Goal: Find specific page/section: Find specific page/section

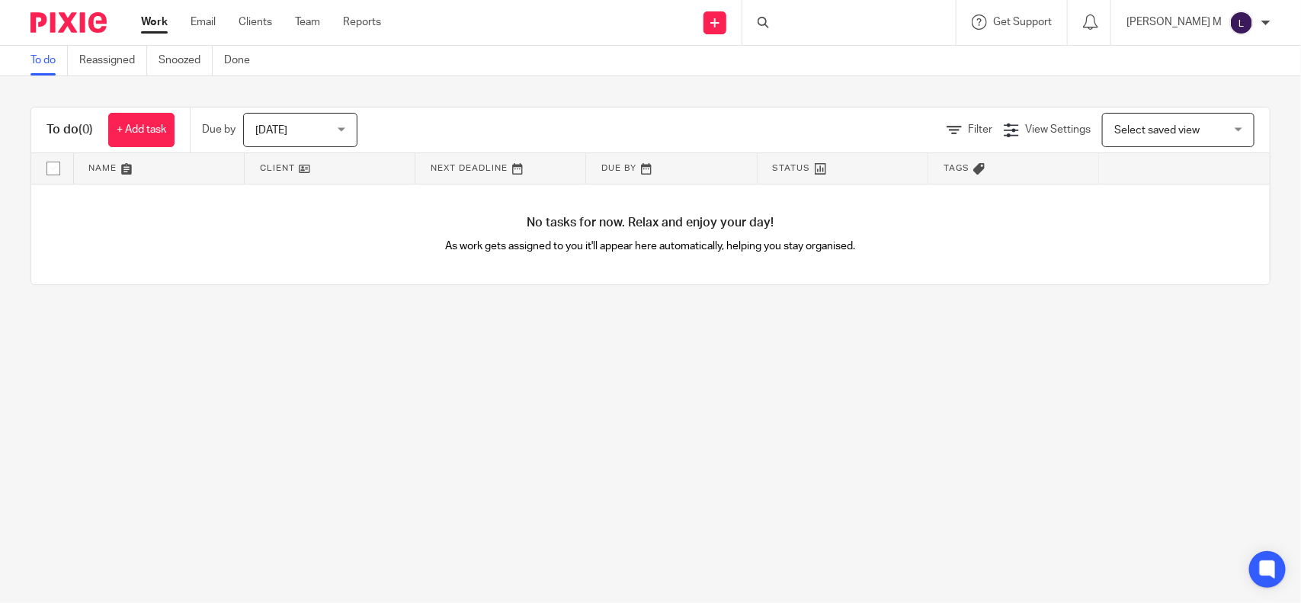
click at [829, 20] on div at bounding box center [849, 22] width 213 height 45
click at [816, 27] on input "Search" at bounding box center [841, 25] width 137 height 14
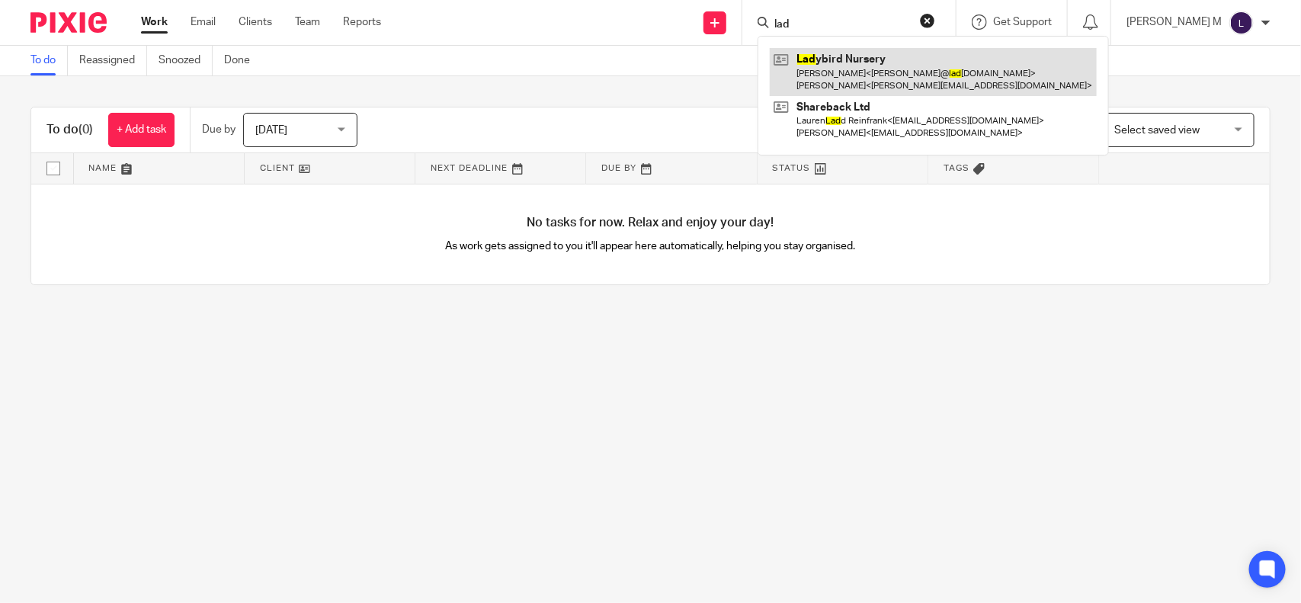
type input "lad"
click at [879, 58] on link at bounding box center [933, 71] width 327 height 47
click at [912, 74] on link at bounding box center [933, 71] width 327 height 47
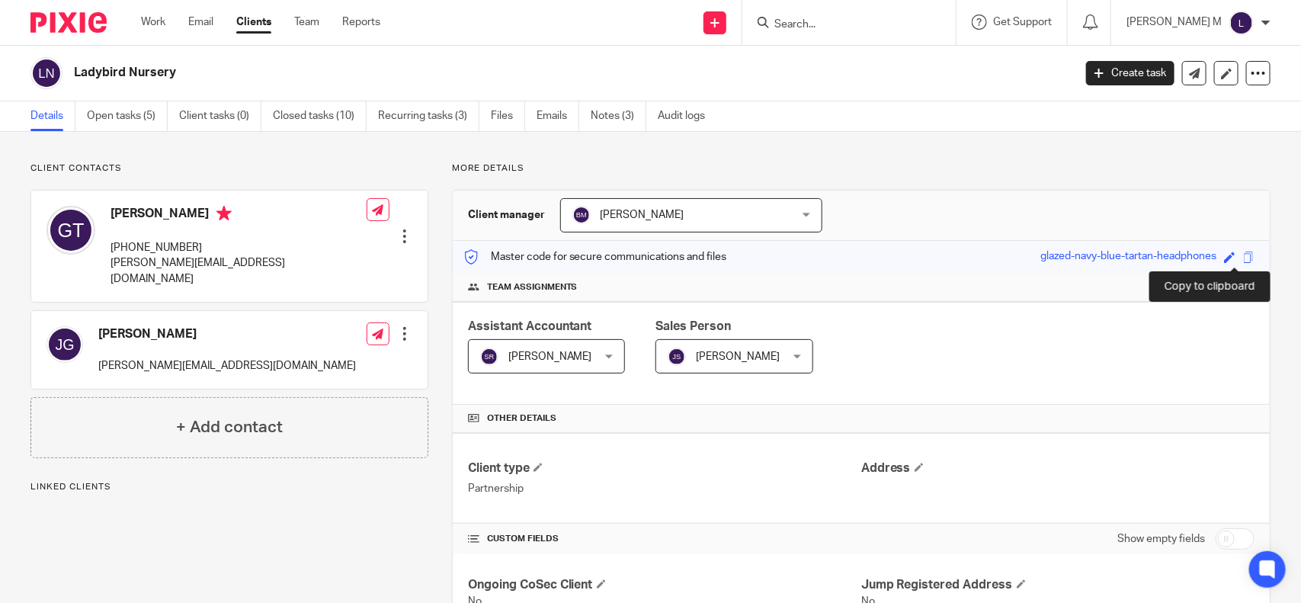
click at [1244, 259] on span at bounding box center [1249, 257] width 11 height 11
click at [1244, 258] on span at bounding box center [1249, 257] width 11 height 11
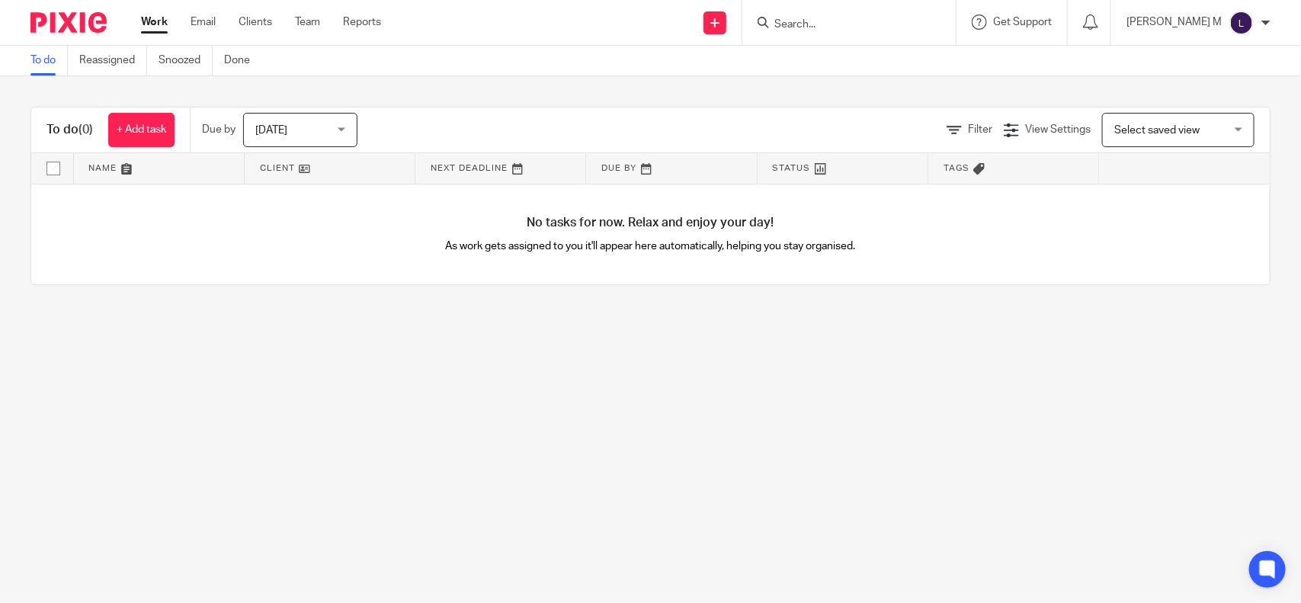
click at [809, 21] on input "Search" at bounding box center [841, 25] width 137 height 14
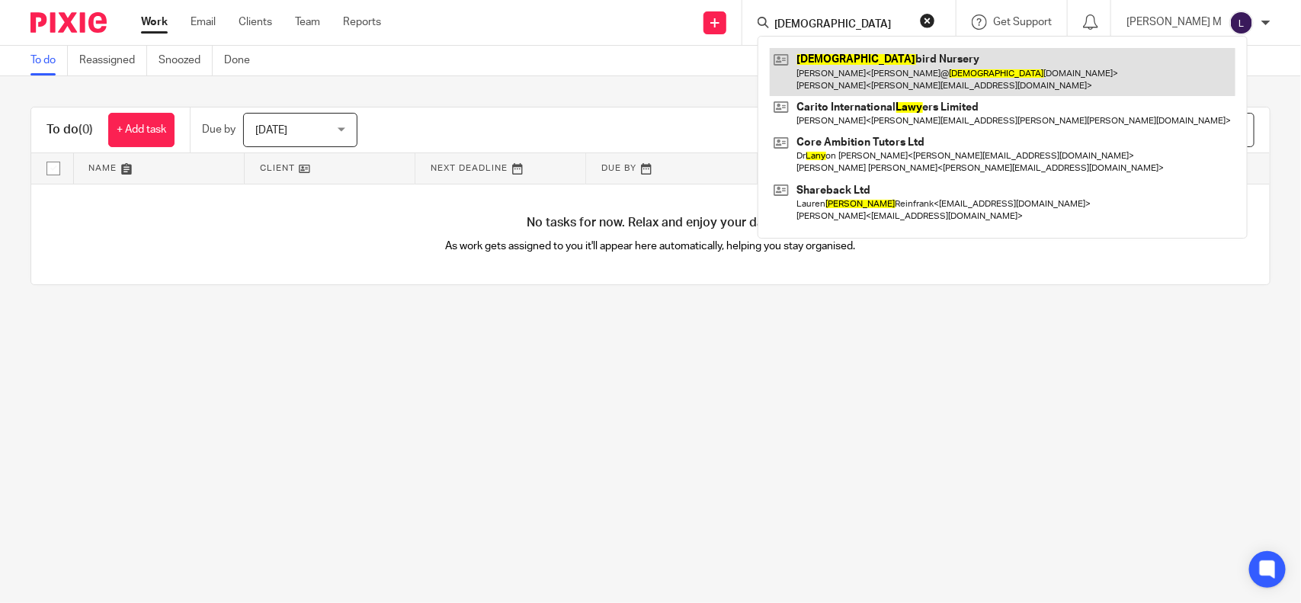
type input "lady"
click at [891, 52] on link at bounding box center [1003, 71] width 466 height 47
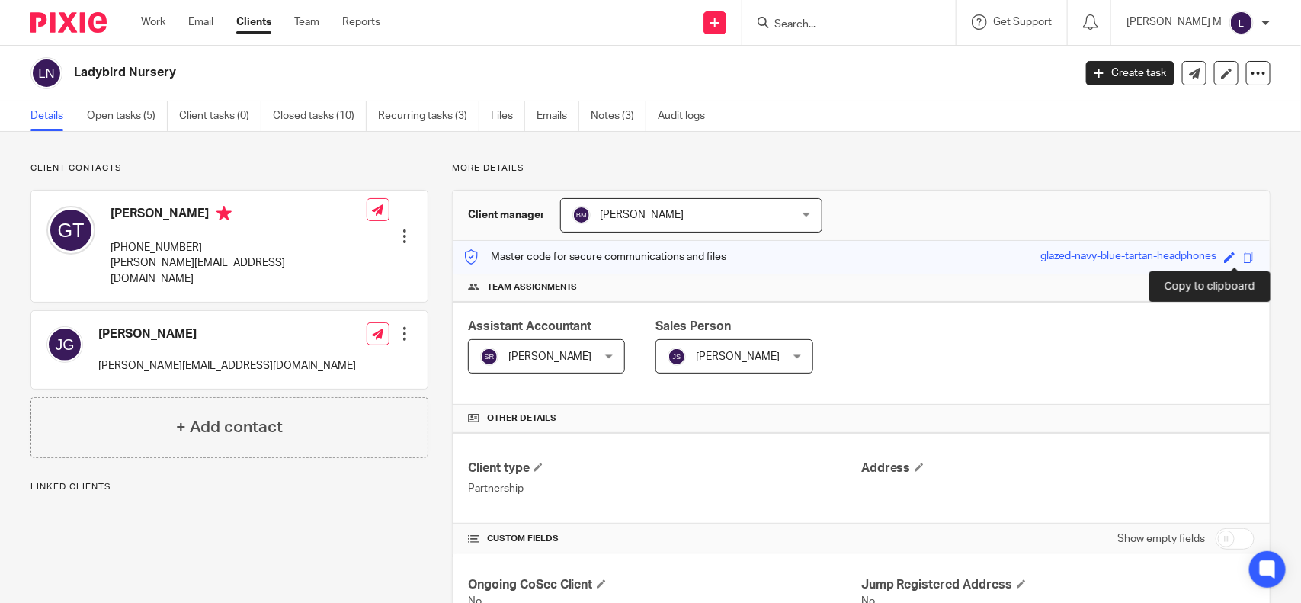
click at [1244, 257] on span at bounding box center [1249, 257] width 11 height 11
